Goal: Ask a question

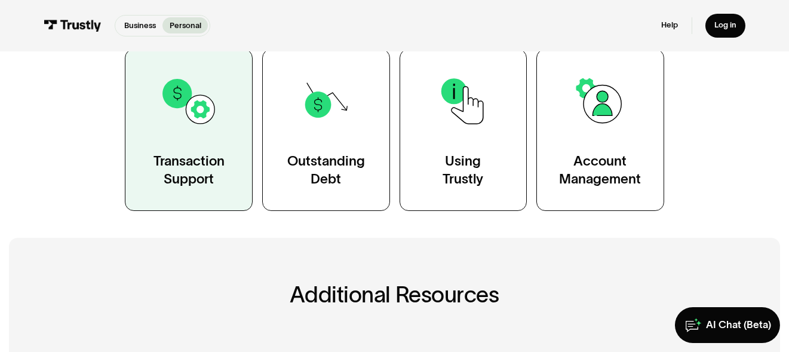
click at [220, 173] on div "Transaction Support" at bounding box center [188, 170] width 71 height 36
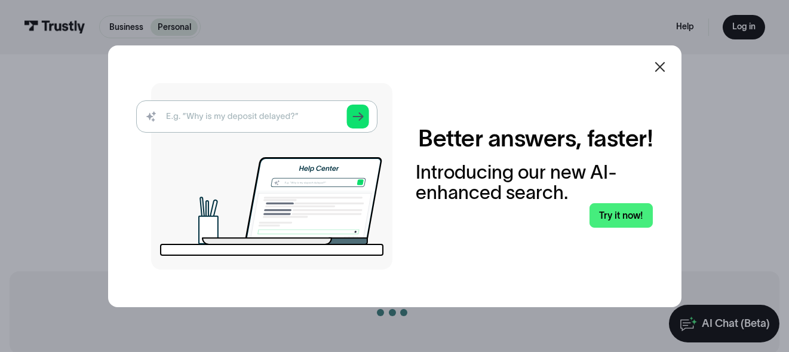
scroll to position [60, 0]
click at [365, 117] on img at bounding box center [264, 176] width 256 height 186
click at [660, 74] on div at bounding box center [659, 67] width 14 height 14
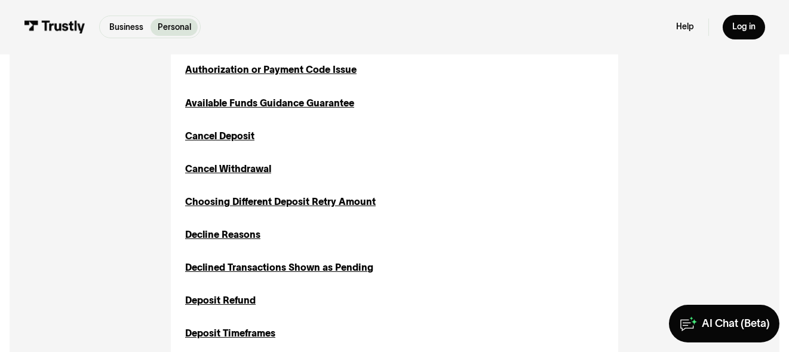
scroll to position [417, 0]
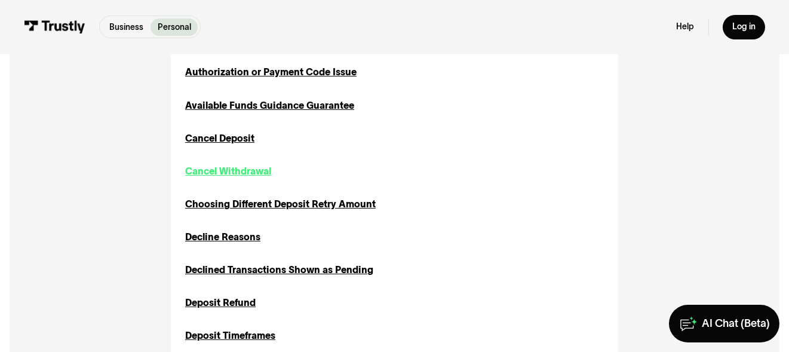
click at [237, 170] on div "Cancel Withdrawal" at bounding box center [228, 171] width 86 height 14
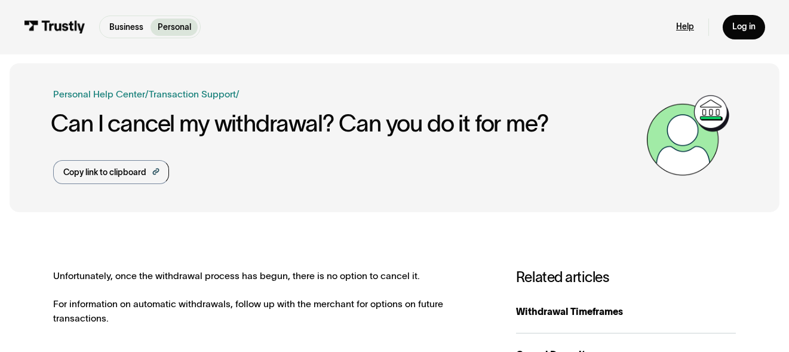
click at [677, 27] on link "Help" at bounding box center [685, 26] width 18 height 11
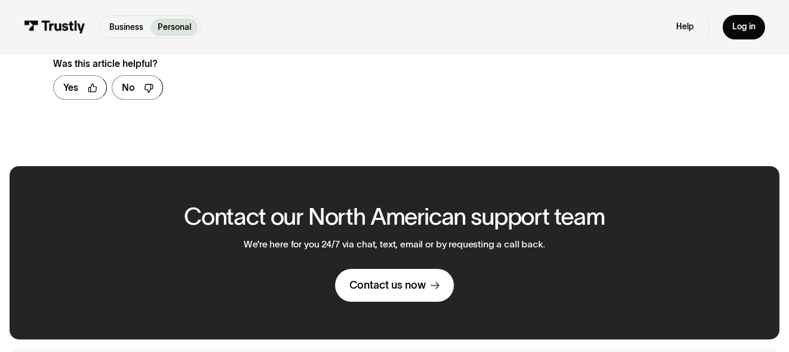
scroll to position [836, 0]
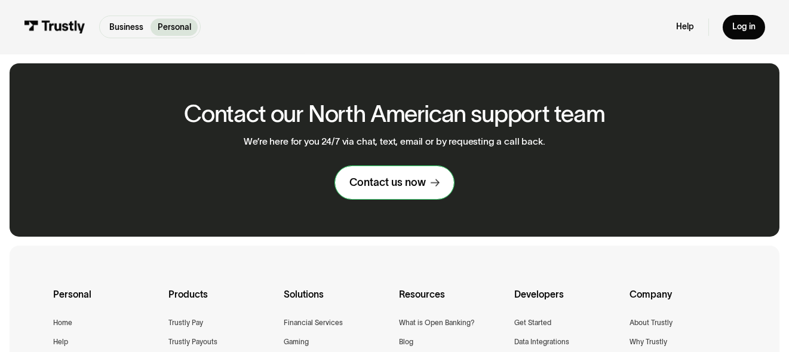
click at [394, 189] on div "Contact us now" at bounding box center [387, 183] width 76 height 14
click at [404, 181] on div "Contact us now" at bounding box center [387, 183] width 76 height 14
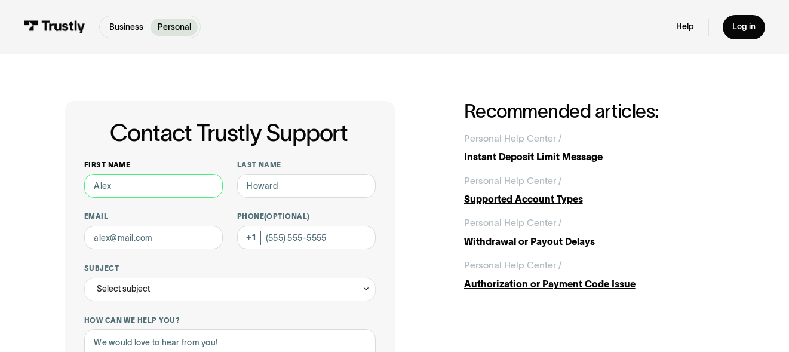
click at [121, 191] on input "First name" at bounding box center [153, 185] width 138 height 23
type input "Michael"
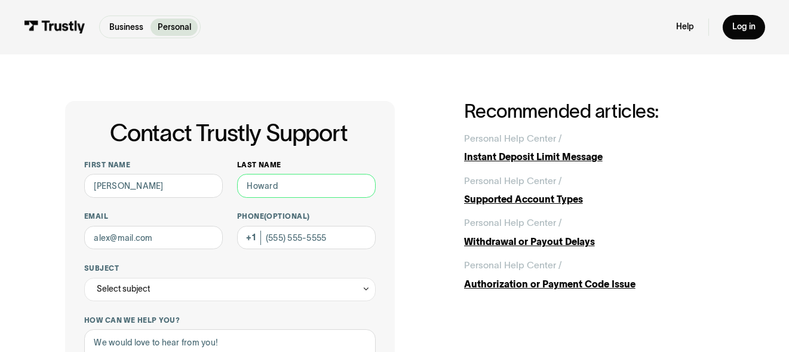
click at [307, 191] on input "Last name" at bounding box center [306, 185] width 138 height 23
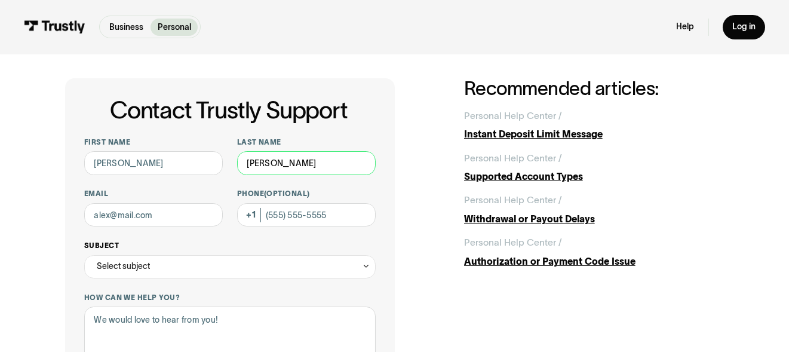
scroll to position [60, 0]
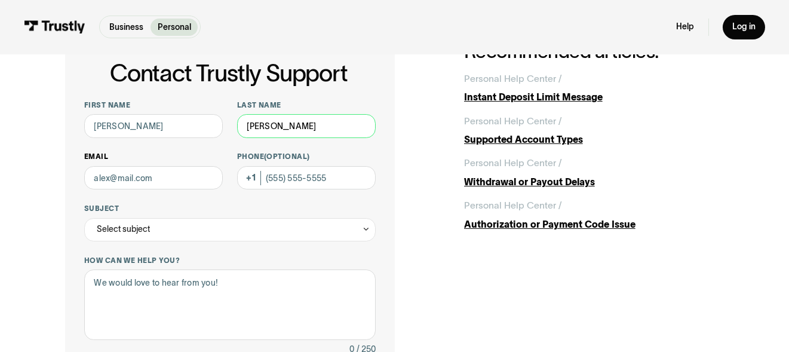
type input "Moffo"
click at [117, 180] on input "Email" at bounding box center [153, 177] width 138 height 23
click at [149, 177] on input "Email" at bounding box center [153, 177] width 138 height 23
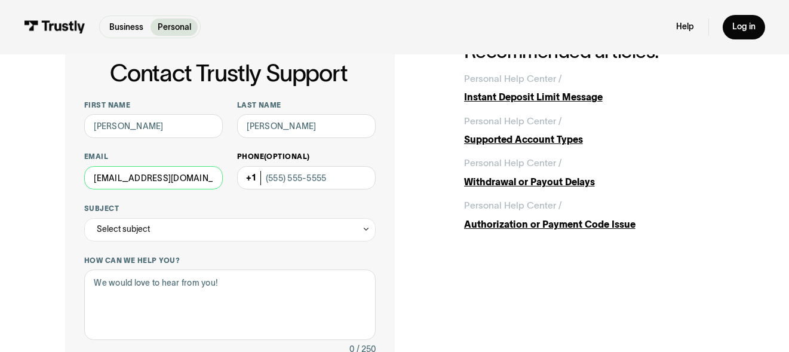
type input "michaelmike@gmail.com"
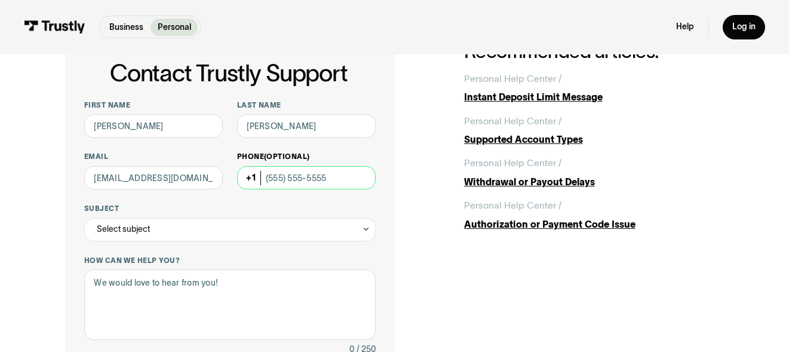
click at [294, 174] on input "Phone (Optional)" at bounding box center [306, 177] width 138 height 23
click at [312, 178] on input "Phone (Optional)" at bounding box center [306, 177] width 138 height 23
paste input "(772) 925-9053"
type input "(772) 925-9053"
drag, startPoint x: 165, startPoint y: 219, endPoint x: 162, endPoint y: 226, distance: 7.8
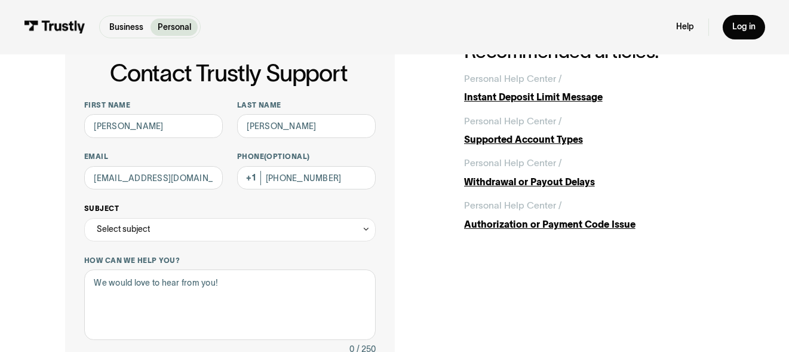
click at [164, 224] on div "Select subject" at bounding box center [229, 229] width 291 height 23
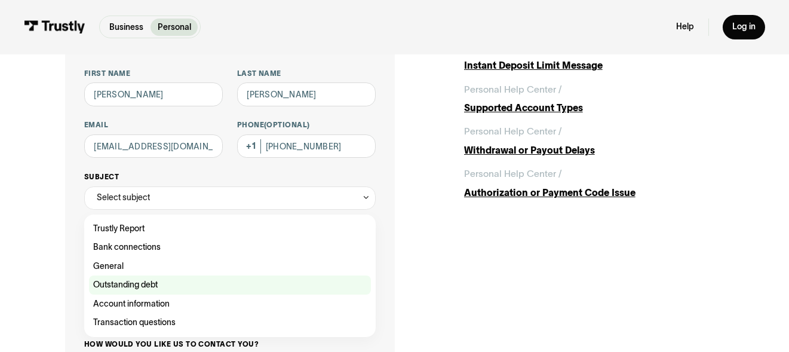
scroll to position [119, 0]
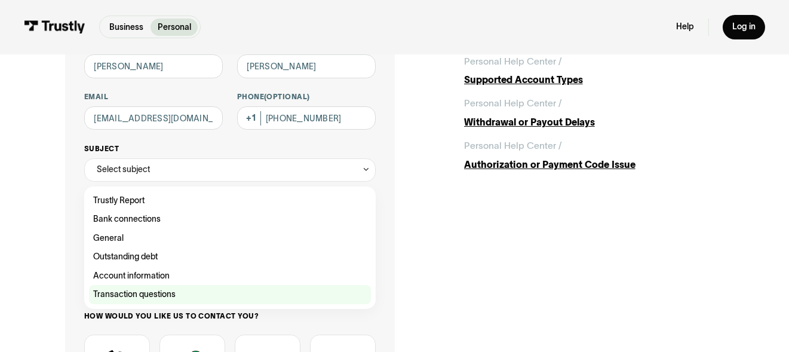
click at [163, 296] on div "Contact Trustly Support" at bounding box center [230, 294] width 282 height 19
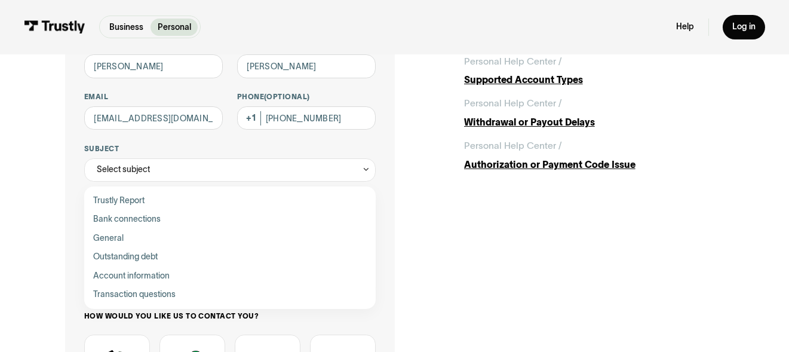
type input "**********"
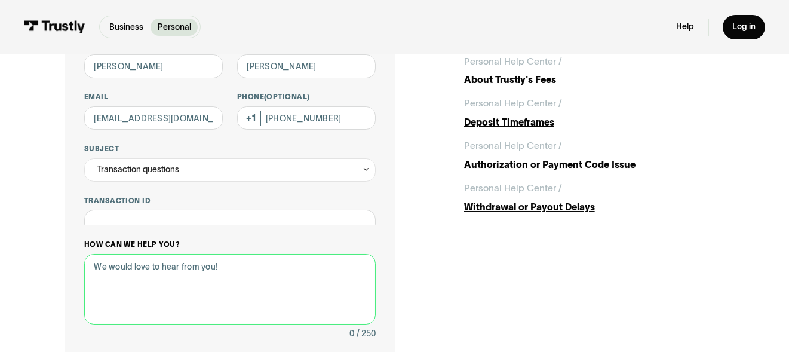
click at [157, 246] on div "How can we help you? 0 / 250" at bounding box center [229, 289] width 291 height 101
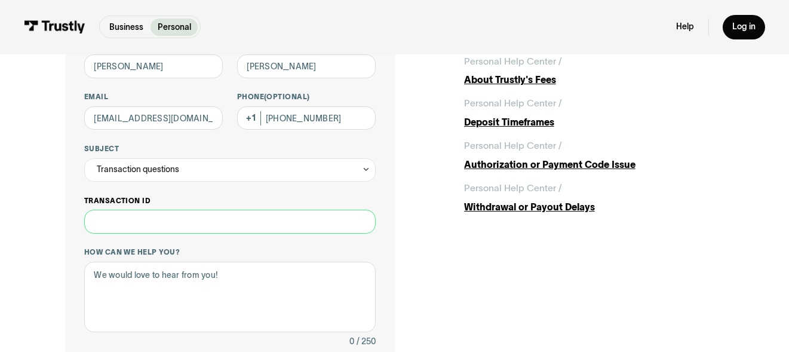
click at [135, 223] on input "Transaction ID" at bounding box center [229, 221] width 291 height 23
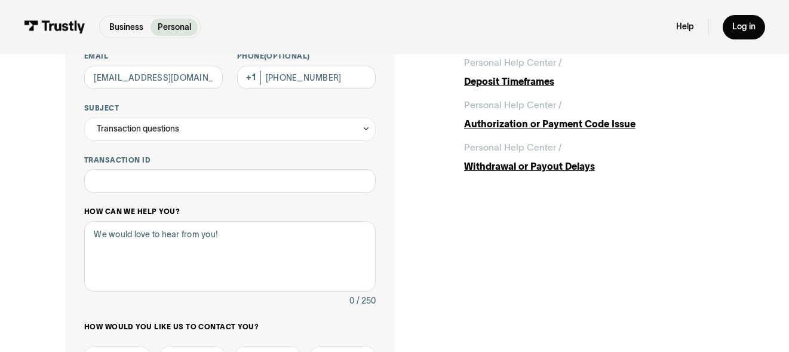
scroll to position [178, 0]
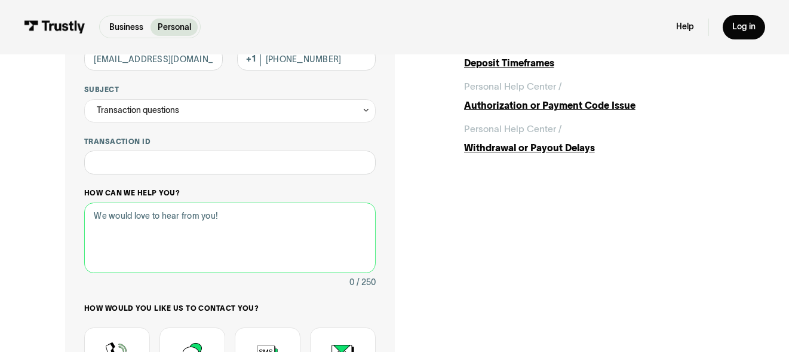
click at [115, 230] on textarea "How can we help you?" at bounding box center [229, 237] width 291 height 70
type textarea "T"
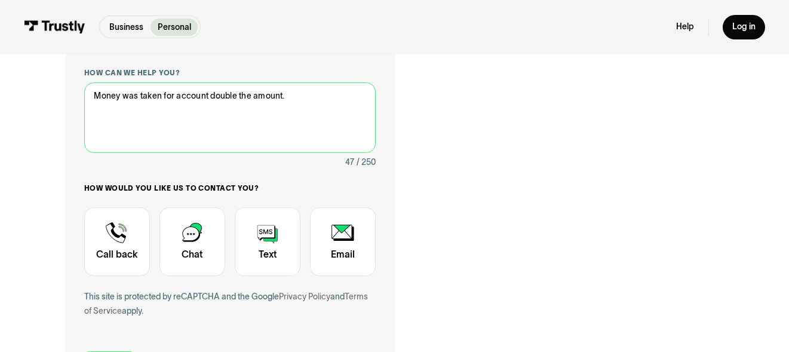
scroll to position [239, 0]
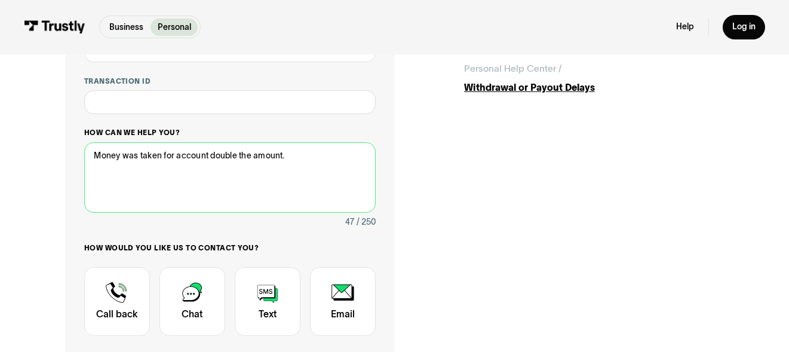
click at [170, 158] on textarea "Money was taken for account double the amount." at bounding box center [229, 177] width 291 height 70
type textarea "Money was taken from account double the amount."
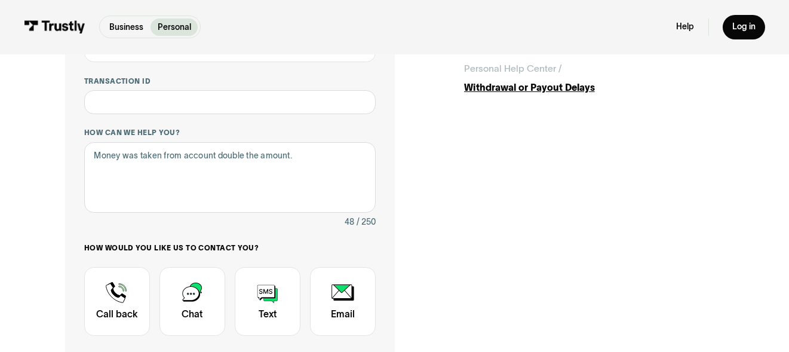
click at [162, 116] on div "**********" at bounding box center [229, 156] width 291 height 470
click at [167, 109] on input "Transaction ID" at bounding box center [229, 101] width 291 height 23
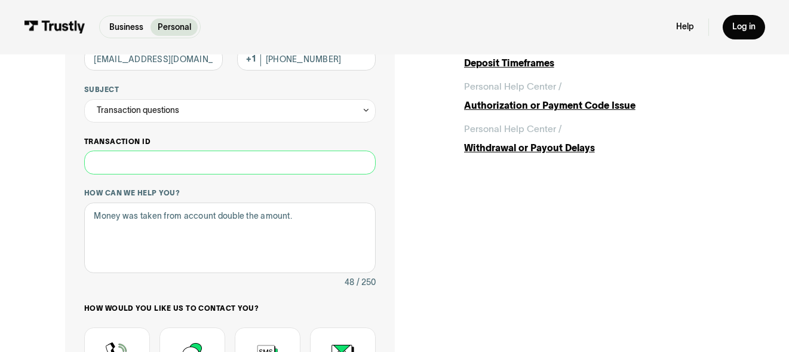
click at [164, 164] on input "Transaction ID" at bounding box center [229, 161] width 291 height 23
paste input "**********"
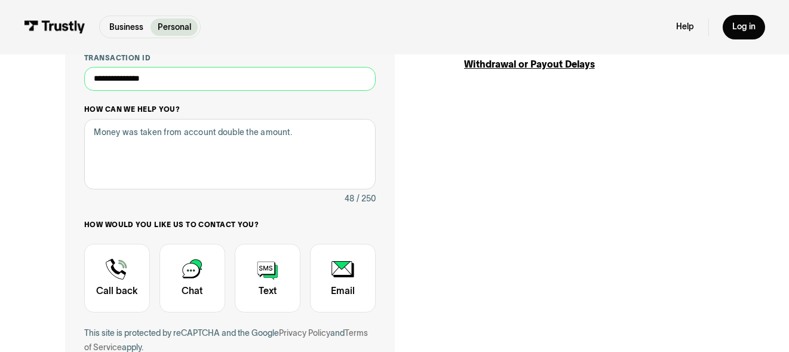
scroll to position [298, 0]
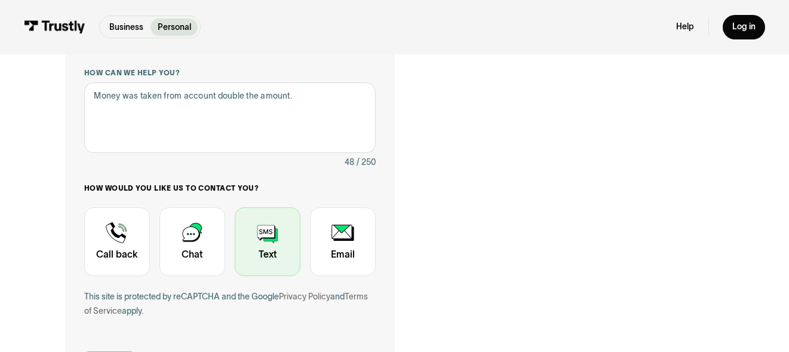
type input "**********"
click at [270, 260] on div "Contact Trustly Support" at bounding box center [268, 241] width 66 height 69
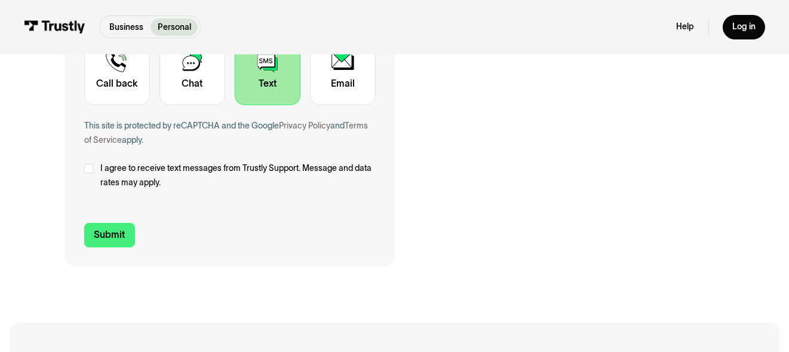
scroll to position [478, 0]
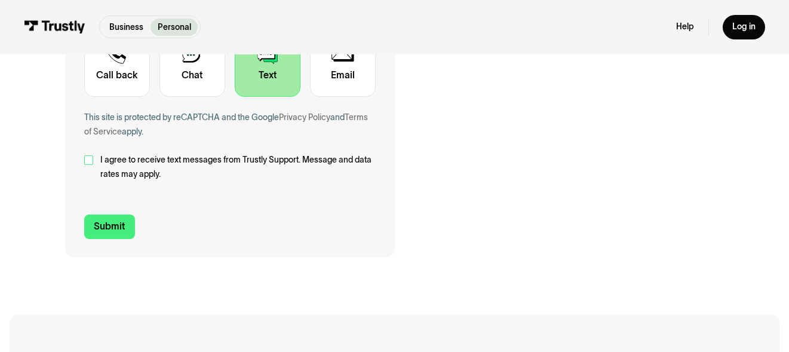
drag, startPoint x: 90, startPoint y: 159, endPoint x: 94, endPoint y: 167, distance: 8.8
click at [90, 159] on div "Contact Trustly Support" at bounding box center [89, 160] width 10 height 10
drag, startPoint x: 112, startPoint y: 224, endPoint x: 116, endPoint y: 229, distance: 6.8
click at [112, 224] on input "Submit" at bounding box center [109, 226] width 51 height 24
type input "+17729259053"
